Goal: Check status: Check status

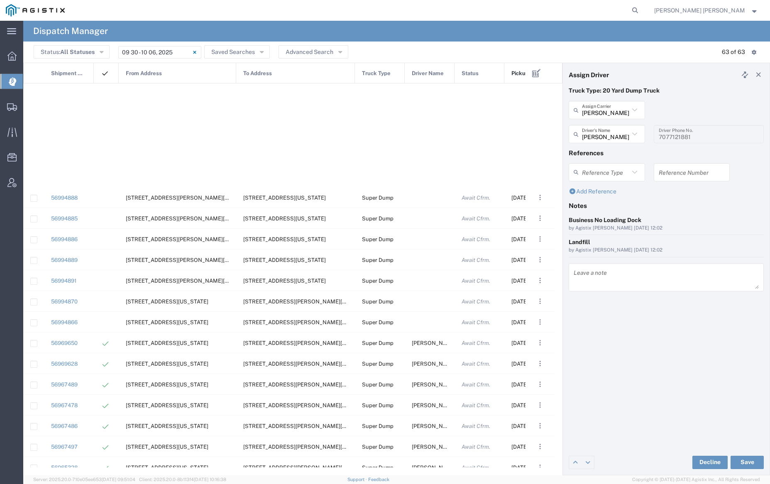
scroll to position [331, 0]
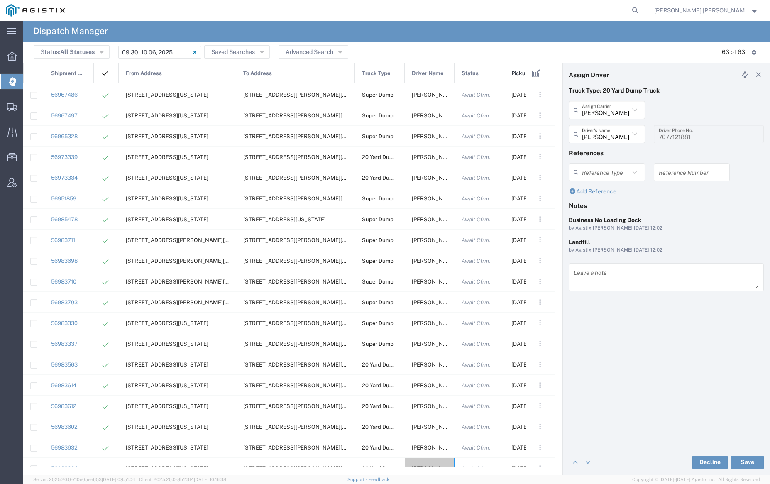
drag, startPoint x: 679, startPoint y: 9, endPoint x: 659, endPoint y: 15, distance: 20.6
click at [641, 9] on icon at bounding box center [635, 11] width 12 height 12
click at [592, 4] on input "search" at bounding box center [503, 10] width 252 height 20
paste input "56952695"
click at [641, 10] on icon at bounding box center [635, 11] width 12 height 12
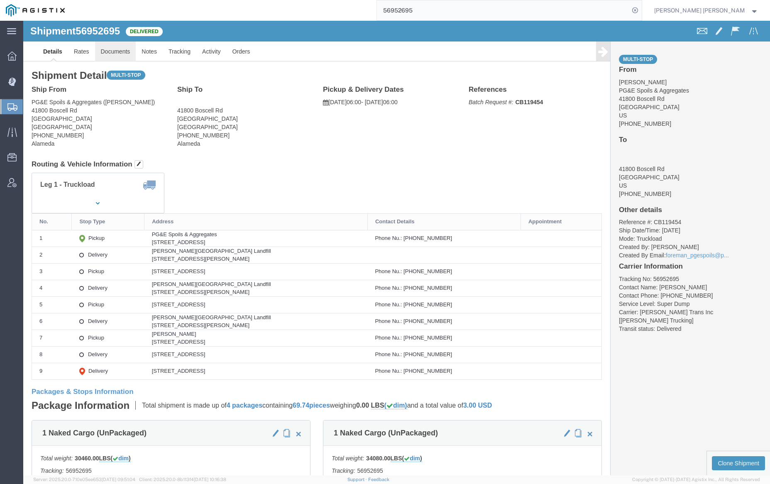
click link "Documents"
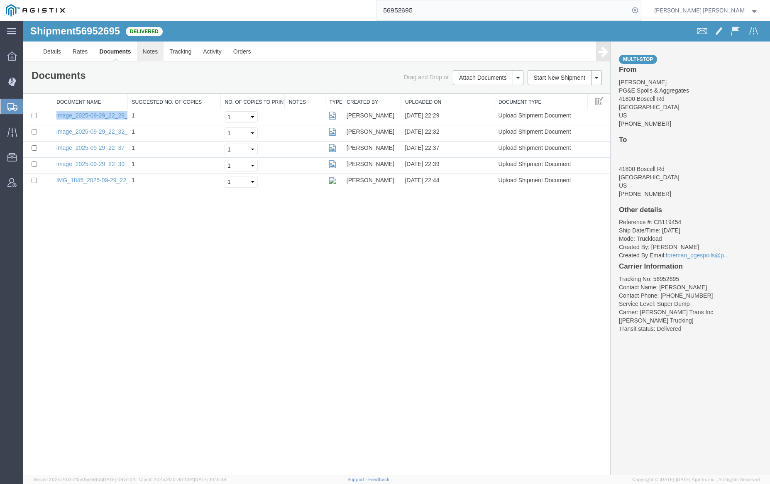
click at [148, 51] on link "Notes" at bounding box center [150, 52] width 27 height 20
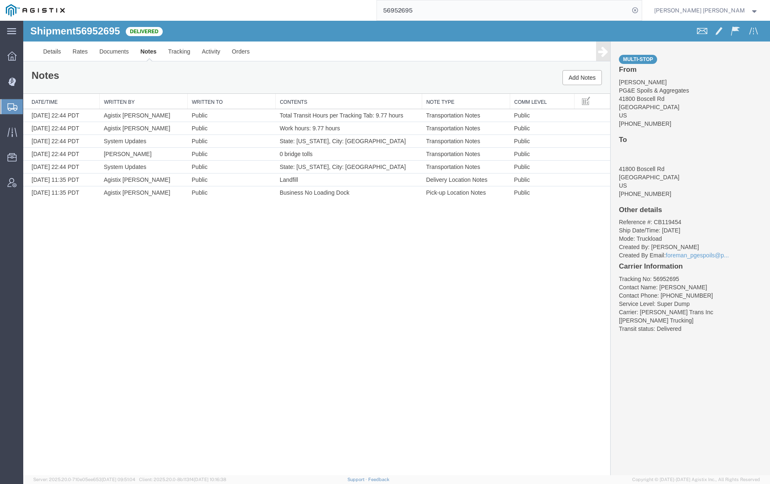
click at [440, 9] on input "56952695" at bounding box center [503, 10] width 252 height 20
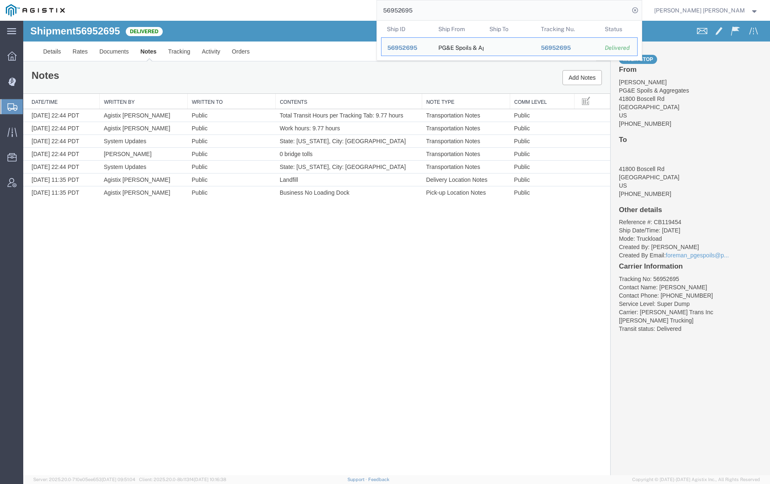
click at [440, 9] on input "56952695" at bounding box center [503, 10] width 252 height 20
paste input "67484"
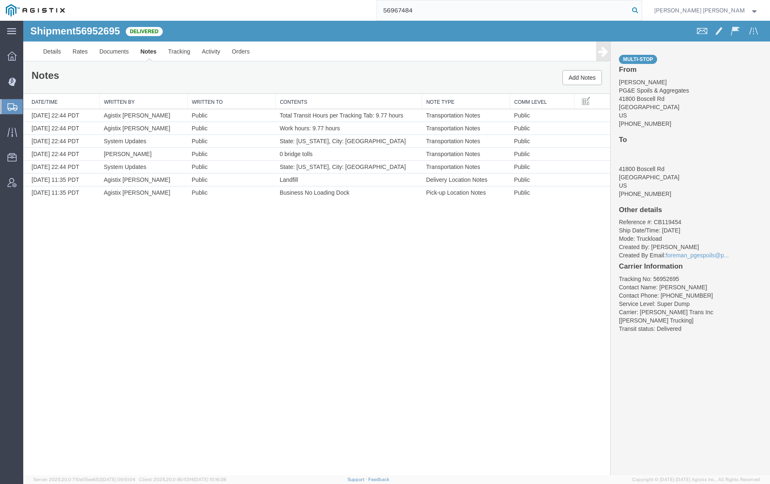
type input "56967484"
click at [641, 8] on icon at bounding box center [635, 11] width 12 height 12
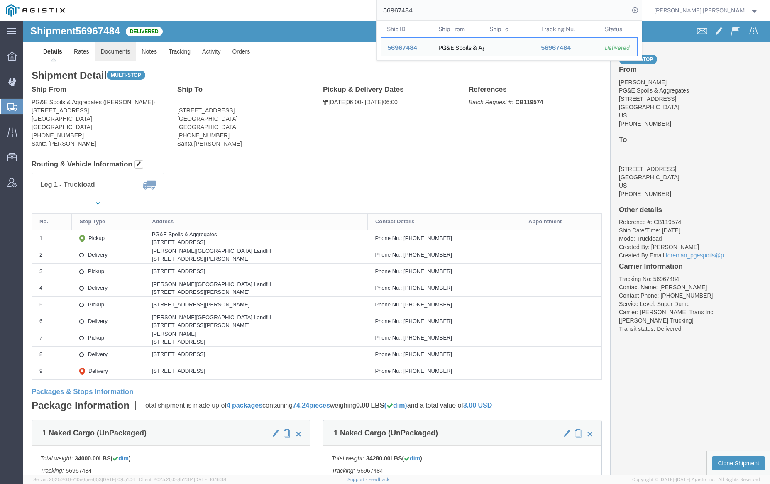
click link "Documents"
